Goal: Task Accomplishment & Management: Use online tool/utility

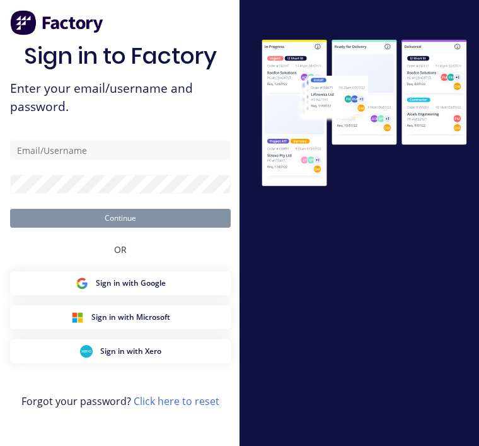
scroll to position [76, 0]
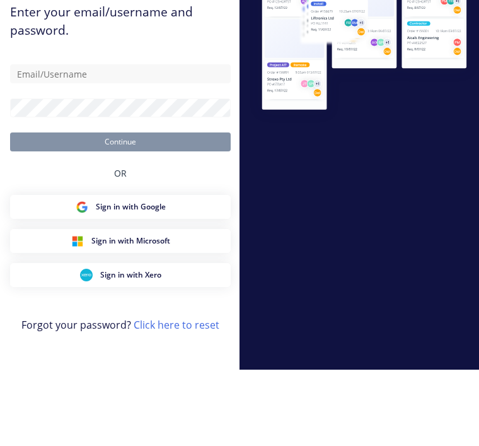
click at [120, 141] on input "text" at bounding box center [120, 150] width 221 height 19
click at [121, 141] on input "text" at bounding box center [120, 150] width 221 height 19
click at [118, 141] on input "text" at bounding box center [120, 150] width 221 height 19
click at [89, 141] on input "text" at bounding box center [120, 150] width 221 height 19
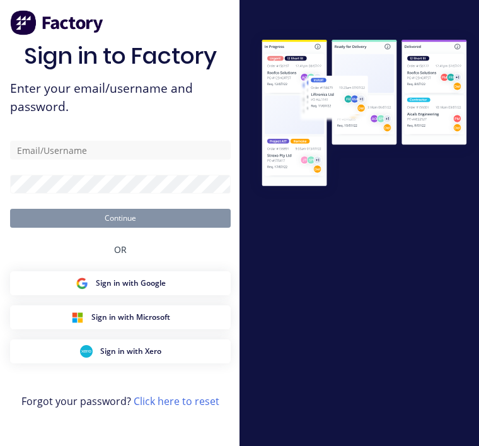
scroll to position [17, 0]
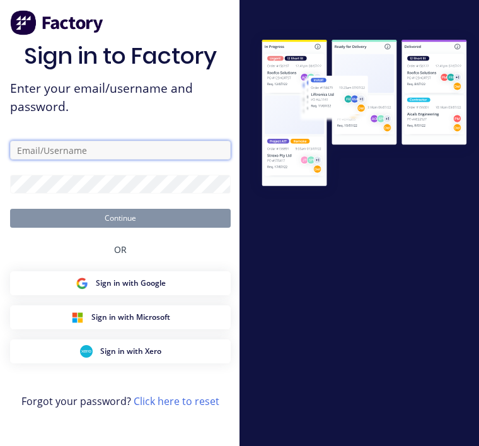
click at [112, 159] on input "text" at bounding box center [120, 150] width 221 height 19
type input "[EMAIL_ADDRESS][DOMAIN_NAME]"
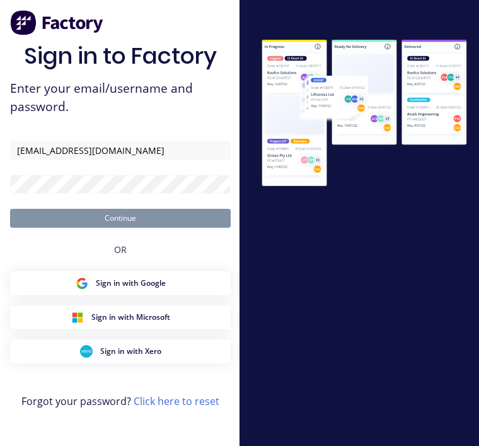
click at [120, 228] on button "Continue" at bounding box center [120, 218] width 221 height 19
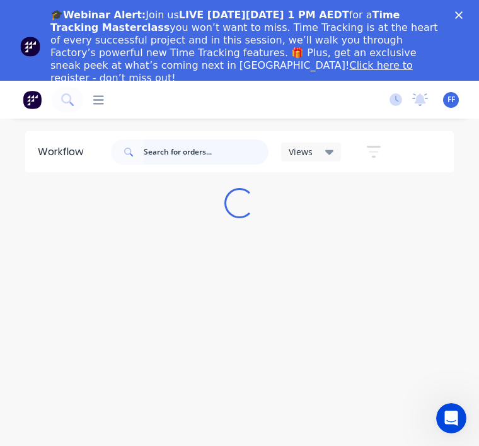
click at [185, 151] on input "text" at bounding box center [206, 151] width 125 height 25
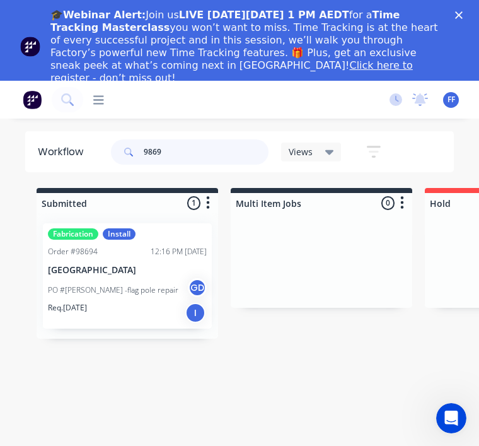
type input "98692"
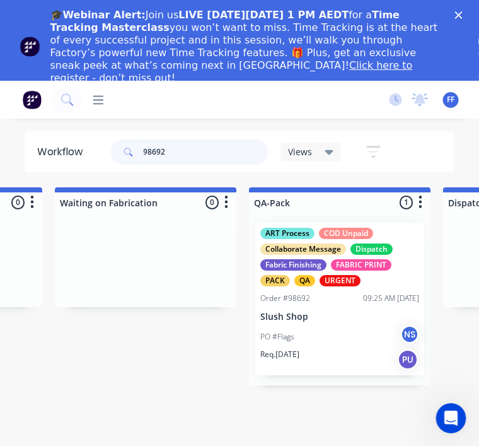
scroll to position [6, 3088]
